Goal: Transaction & Acquisition: Purchase product/service

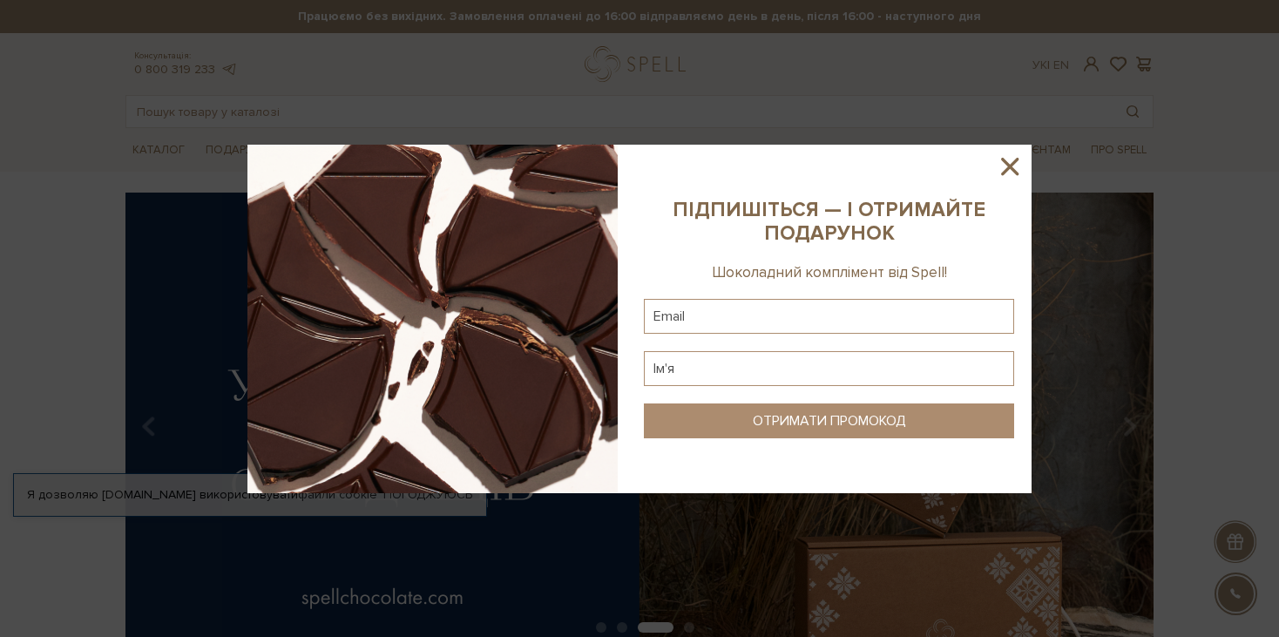
click at [1015, 165] on icon at bounding box center [1010, 167] width 30 height 30
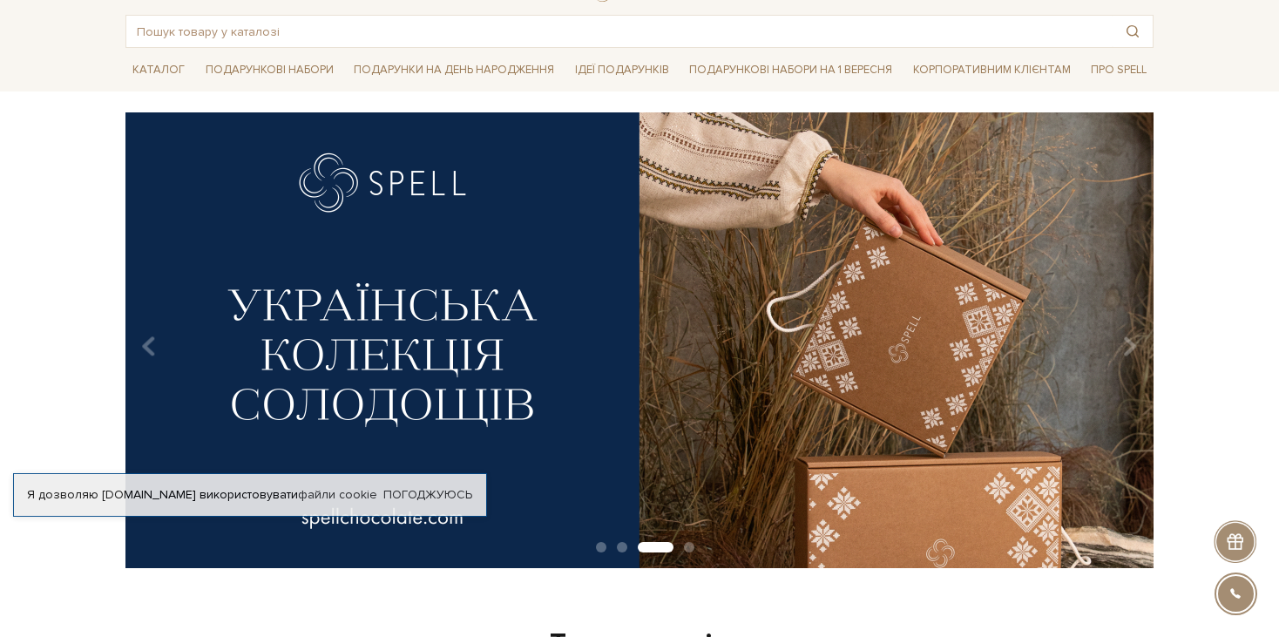
scroll to position [87, 0]
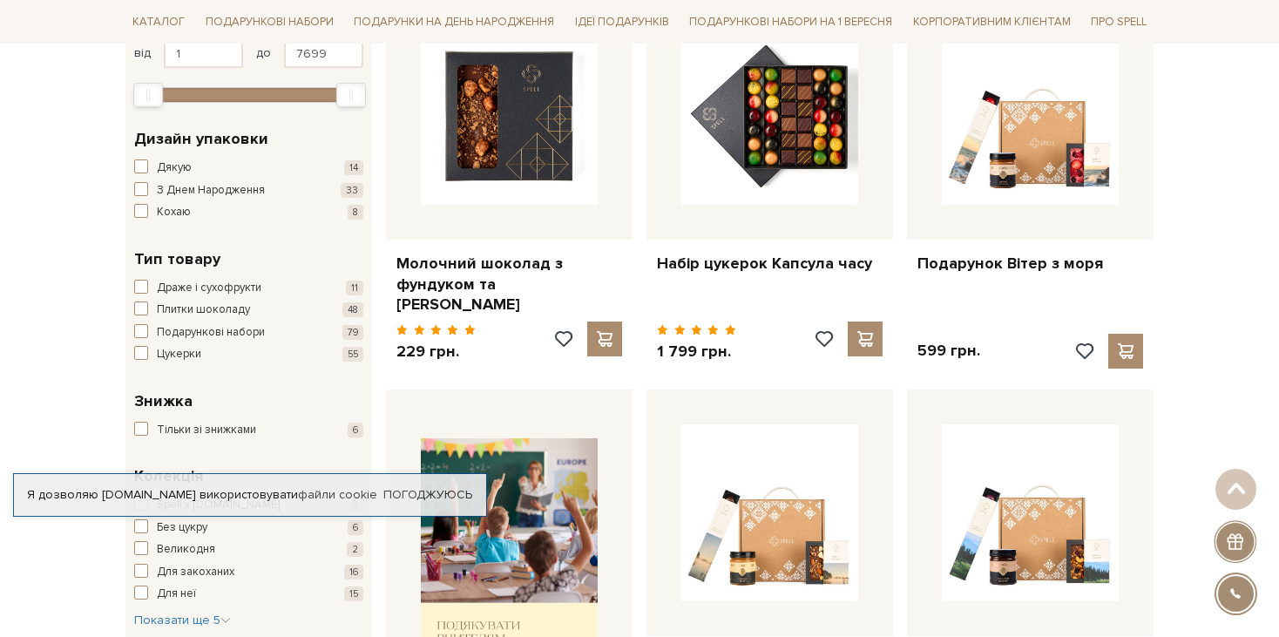
scroll to position [348, 0]
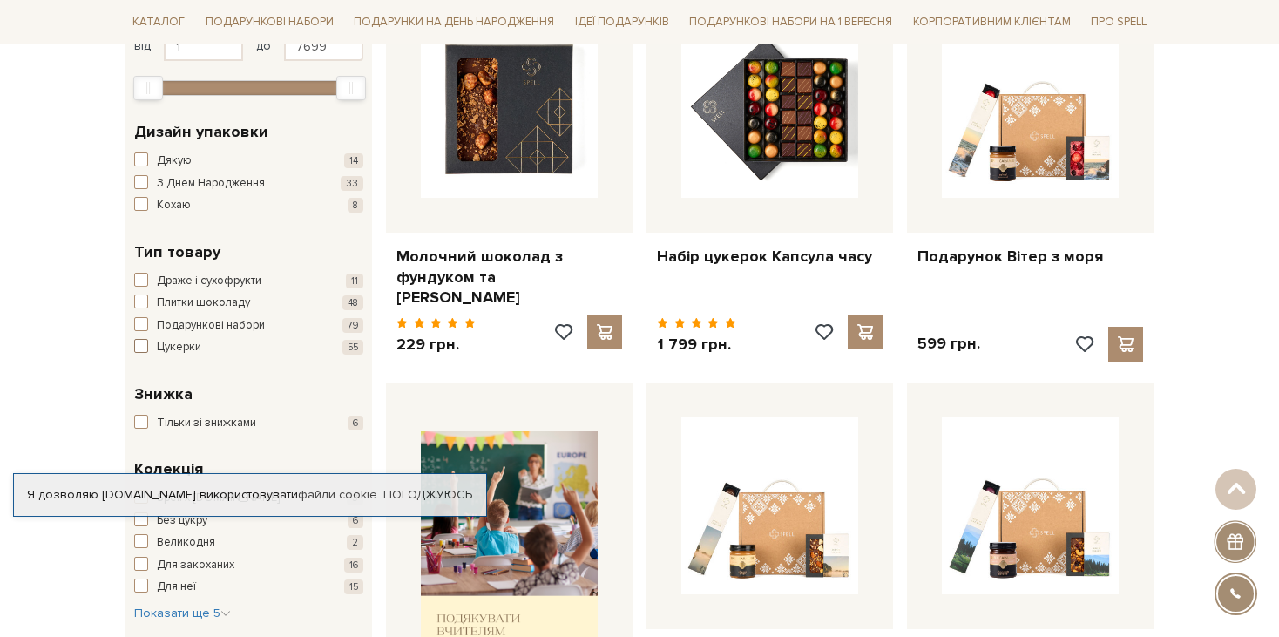
click at [143, 343] on span "button" at bounding box center [141, 346] width 14 height 14
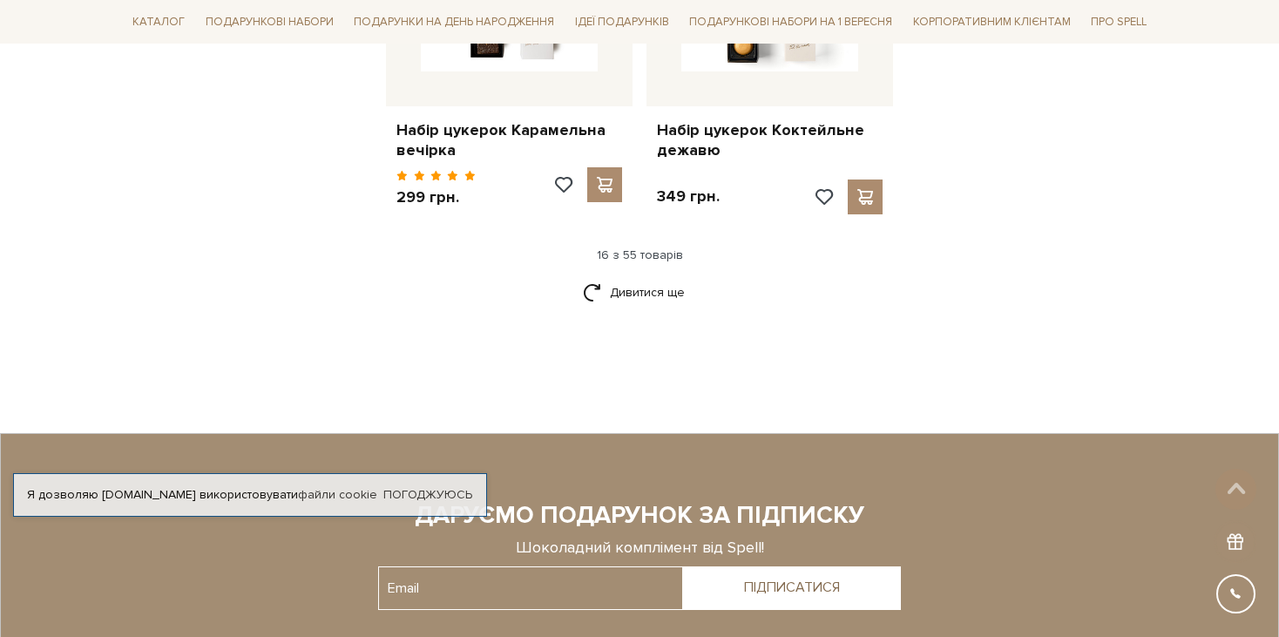
scroll to position [2351, 0]
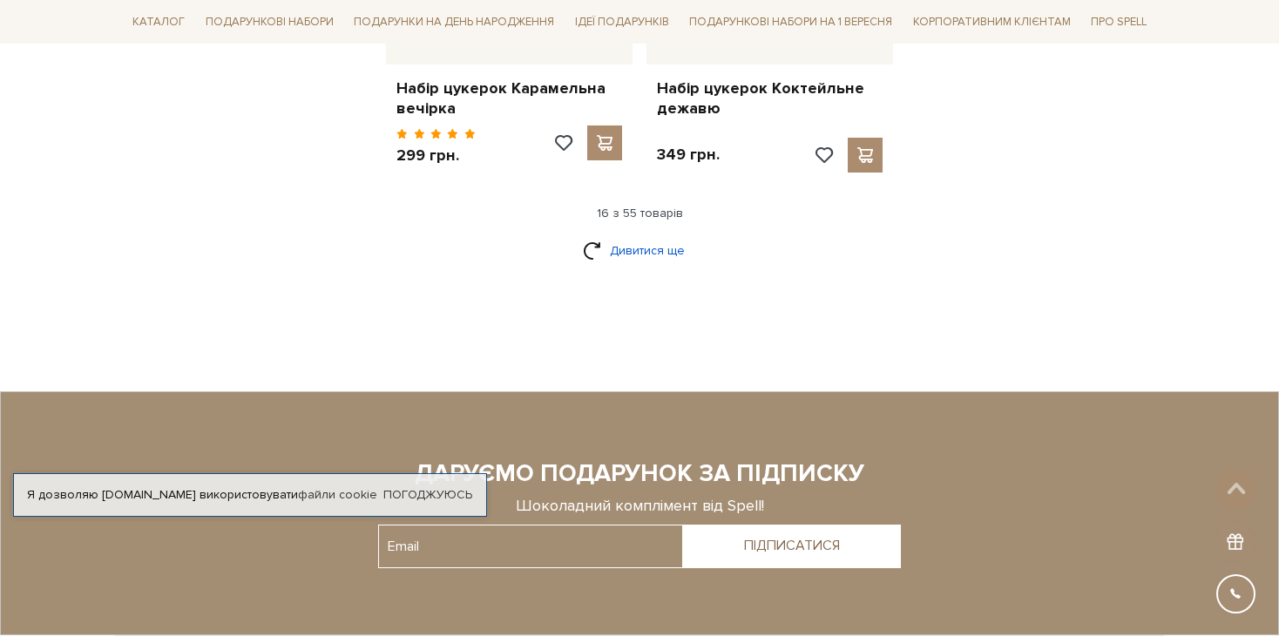
click at [658, 257] on link "Дивитися ще" at bounding box center [639, 250] width 113 height 30
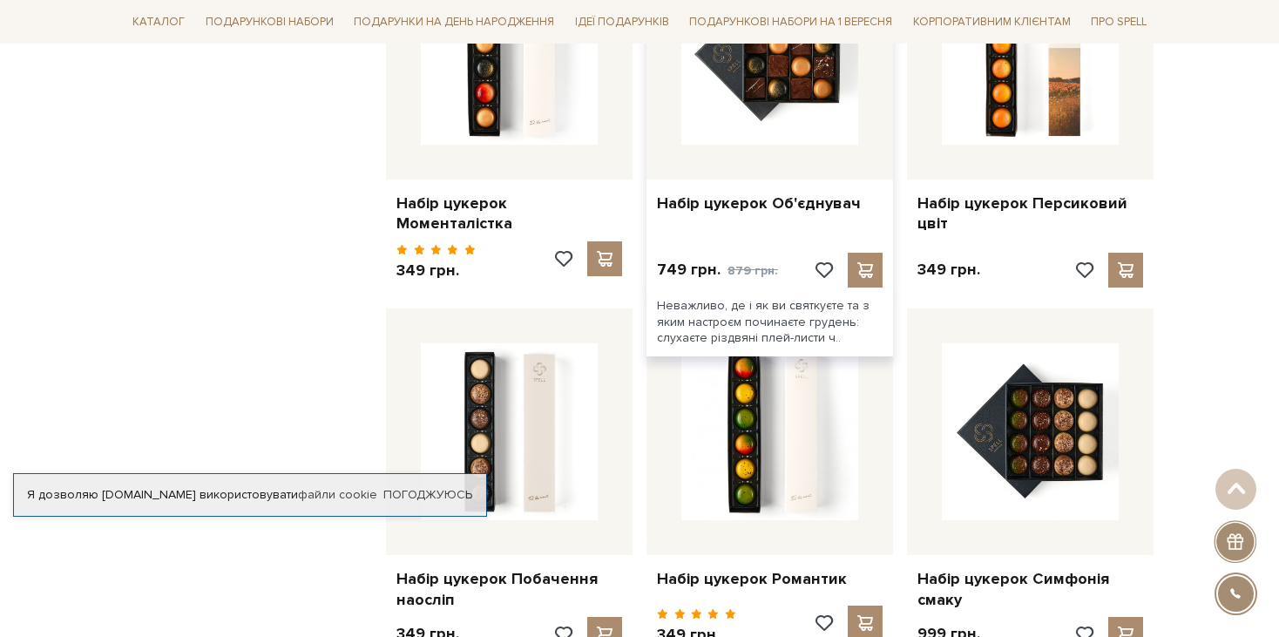
scroll to position [2177, 0]
